Goal: Information Seeking & Learning: Learn about a topic

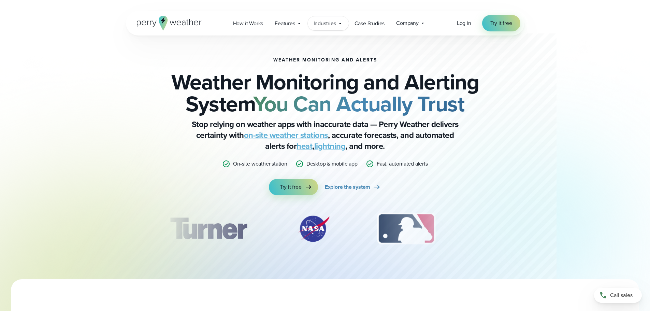
click at [339, 22] on icon at bounding box center [339, 23] width 5 height 5
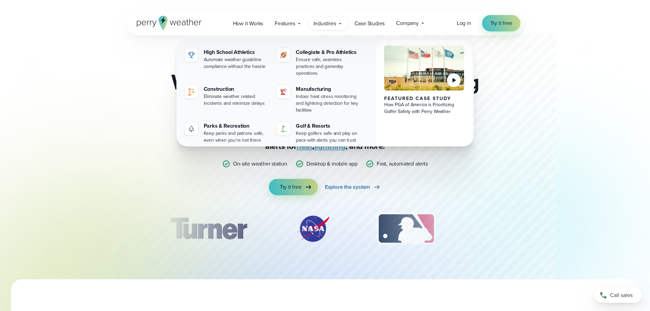
click at [339, 22] on icon at bounding box center [339, 23] width 5 height 5
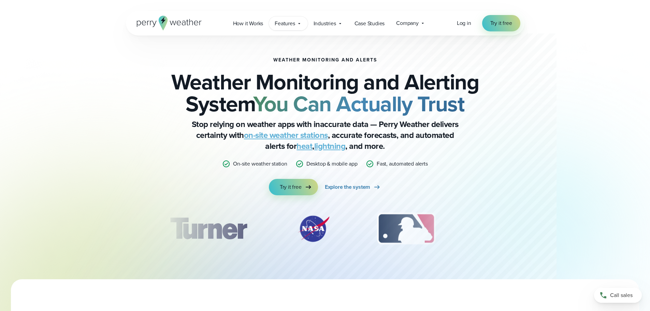
click at [294, 23] on span "Features" at bounding box center [285, 23] width 20 height 8
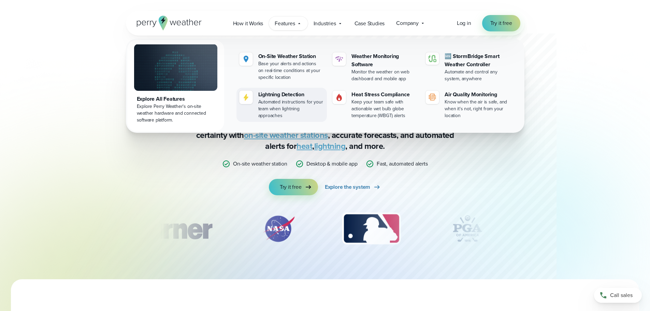
click at [274, 93] on div "Lightning Detection" at bounding box center [291, 94] width 66 height 8
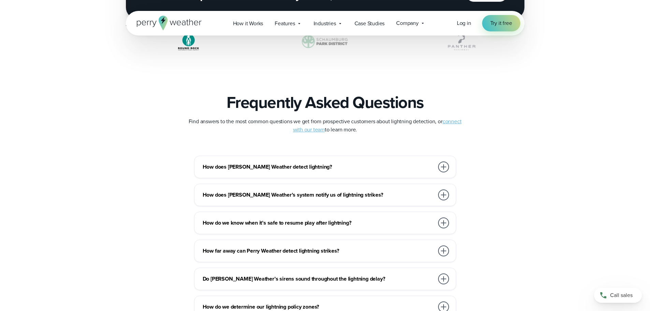
scroll to position [1501, 0]
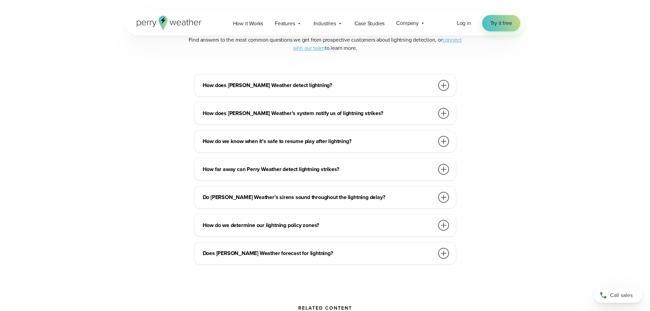
click at [292, 167] on h3 "How far away can Perry Weather detect lightning strikes?" at bounding box center [318, 169] width 231 height 8
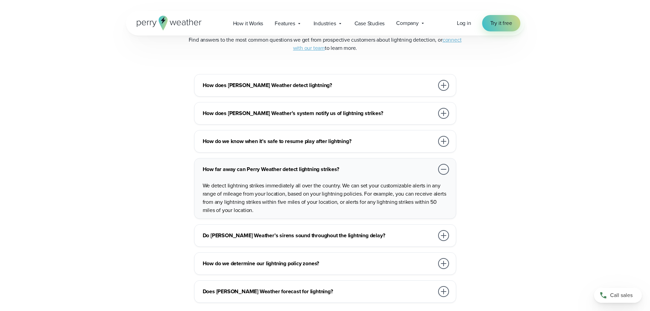
click at [292, 167] on h3 "How far away can Perry Weather detect lightning strikes?" at bounding box center [318, 169] width 231 height 8
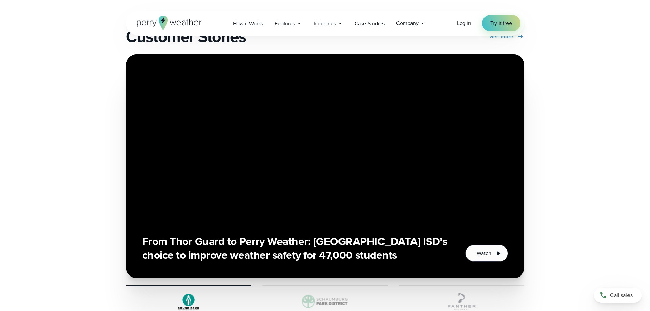
scroll to position [1023, 0]
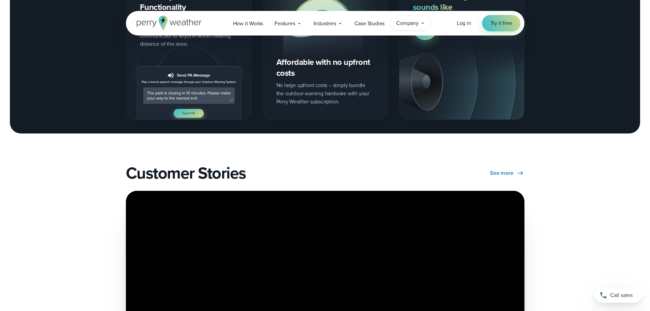
click at [412, 22] on span "Company" at bounding box center [407, 23] width 23 height 8
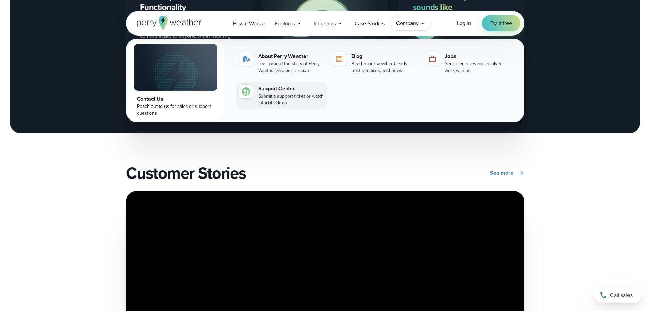
click at [282, 89] on div "Support Center" at bounding box center [291, 89] width 66 height 8
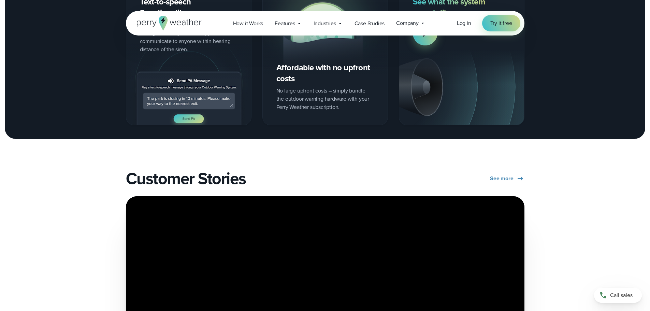
scroll to position [1023, 0]
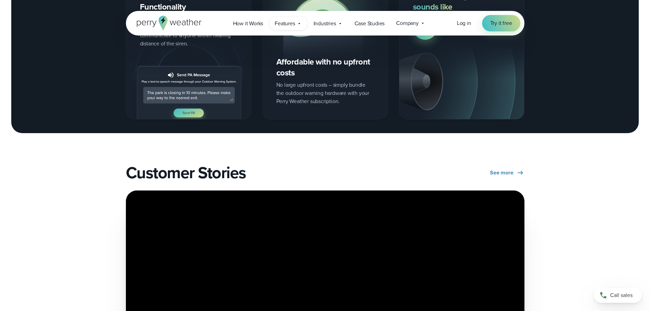
click at [303, 24] on div "Features Explore All Features Explore Perry Weather's on-site weather hardware …" at bounding box center [288, 23] width 39 height 14
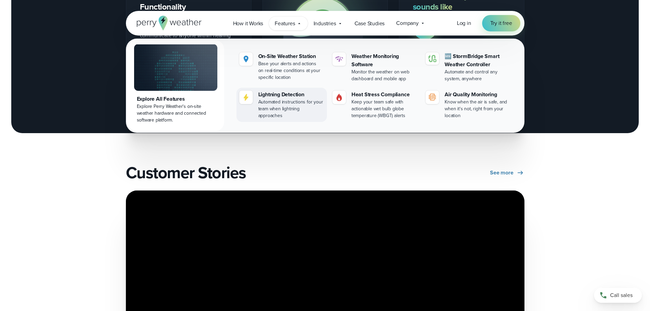
click at [281, 96] on div "Lightning Detection" at bounding box center [291, 94] width 66 height 8
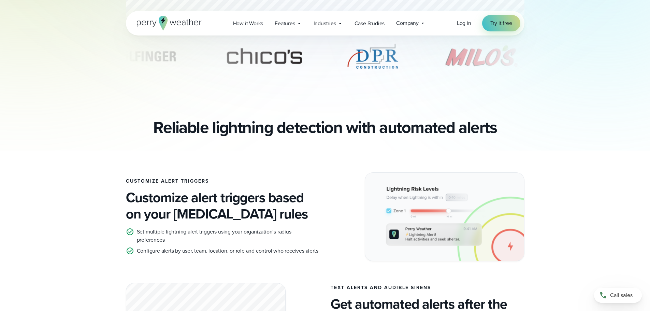
scroll to position [239, 0]
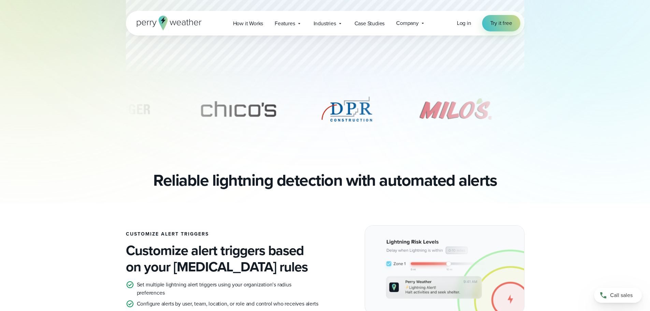
drag, startPoint x: 381, startPoint y: 112, endPoint x: 282, endPoint y: 113, distance: 98.9
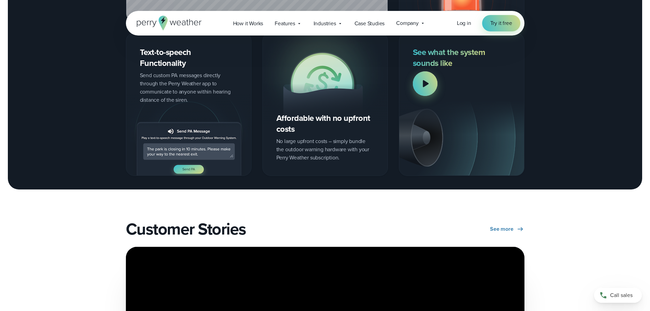
scroll to position [955, 0]
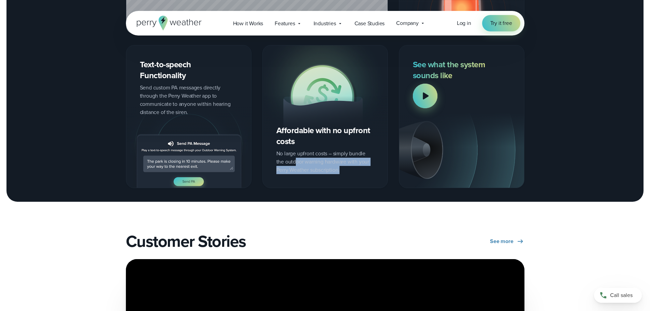
drag, startPoint x: 295, startPoint y: 161, endPoint x: 352, endPoint y: 168, distance: 57.1
click at [352, 168] on div "Affordable with no upfront costs No large upfront costs – simply bundle the out…" at bounding box center [325, 116] width 126 height 143
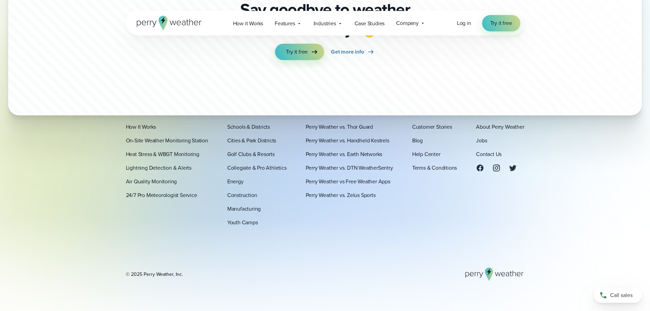
scroll to position [2128, 0]
